Goal: Task Accomplishment & Management: Manage account settings

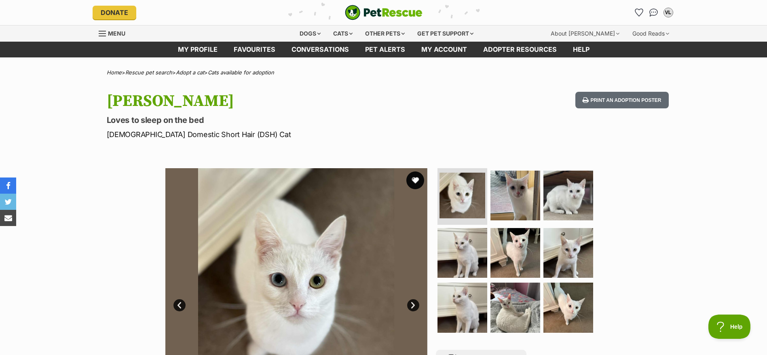
click at [414, 181] on button "favourite" at bounding box center [415, 180] width 18 height 18
click at [636, 13] on icon "Favourites" at bounding box center [639, 12] width 11 height 11
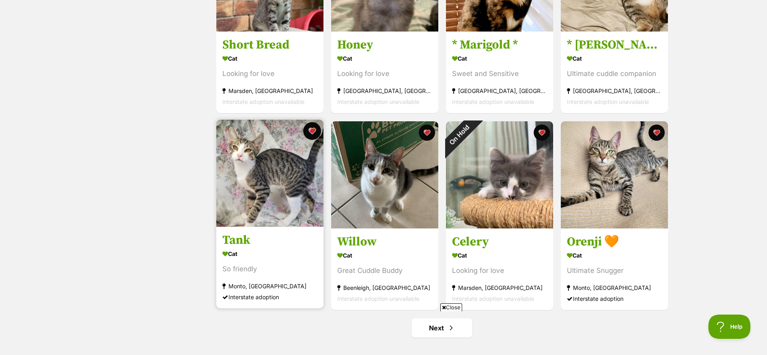
scroll to position [849, 0]
